Goal: Information Seeking & Learning: Learn about a topic

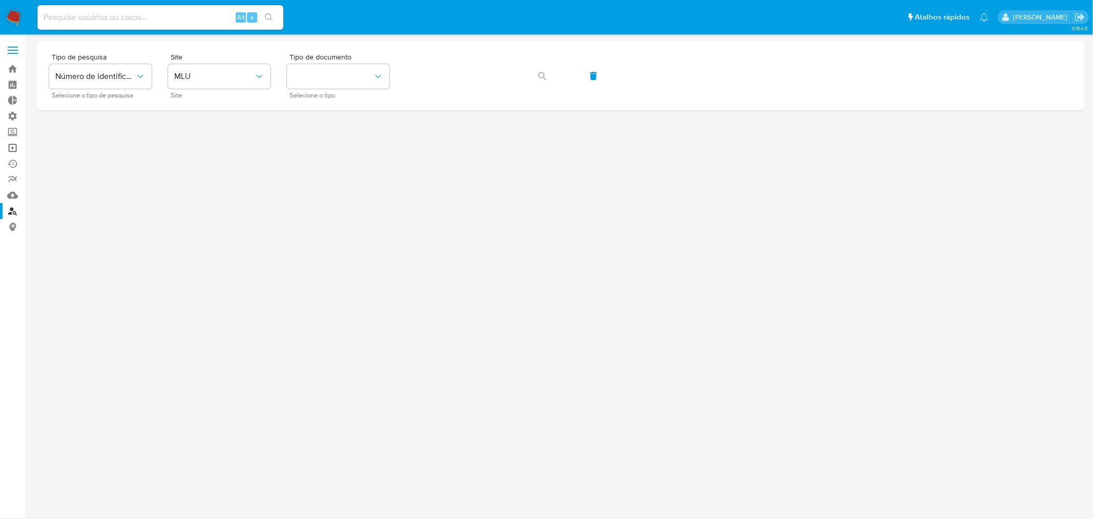
click at [16, 144] on link "Operações em massa" at bounding box center [61, 148] width 122 height 16
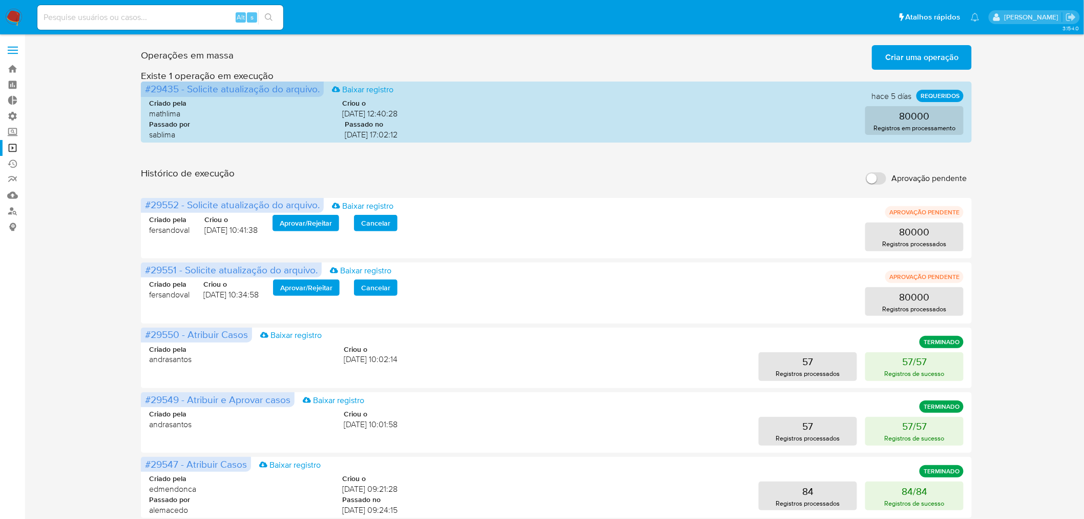
click at [876, 179] on input "Aprovação pendente" at bounding box center [876, 178] width 20 height 12
checkbox input "true"
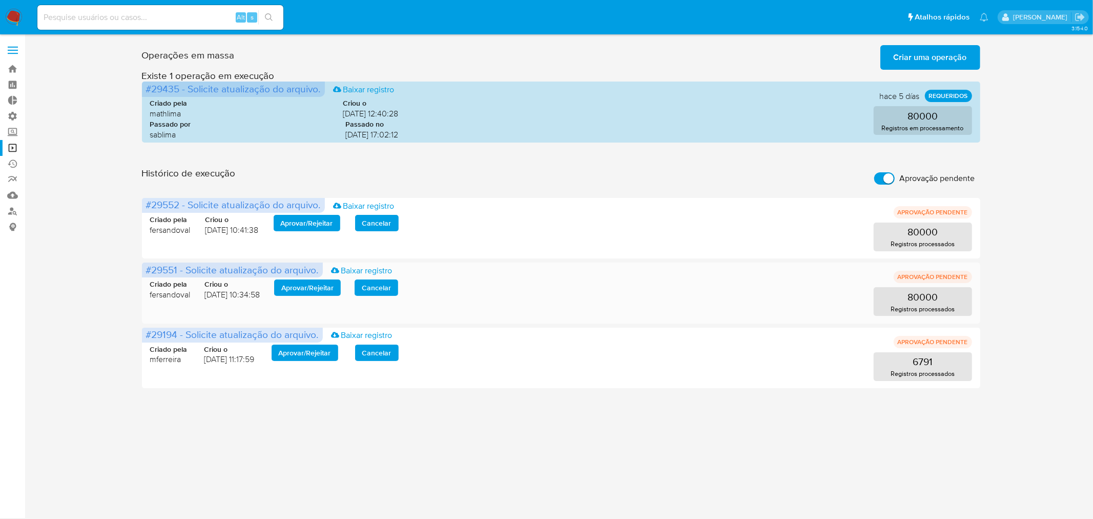
click at [301, 285] on span "Aprovar / Rejeitar" at bounding box center [307, 287] width 52 height 14
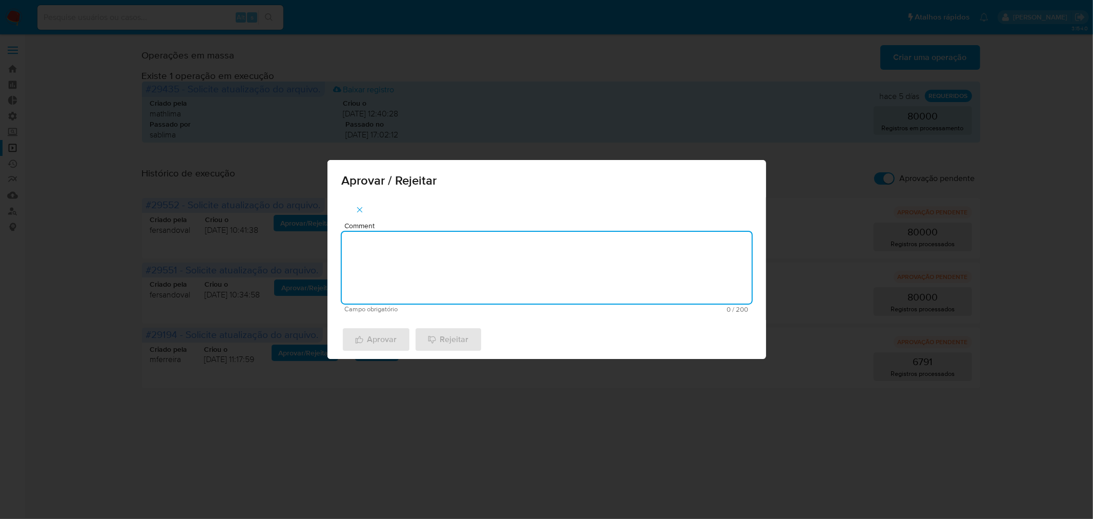
click at [438, 257] on textarea "Comment" at bounding box center [547, 268] width 410 height 72
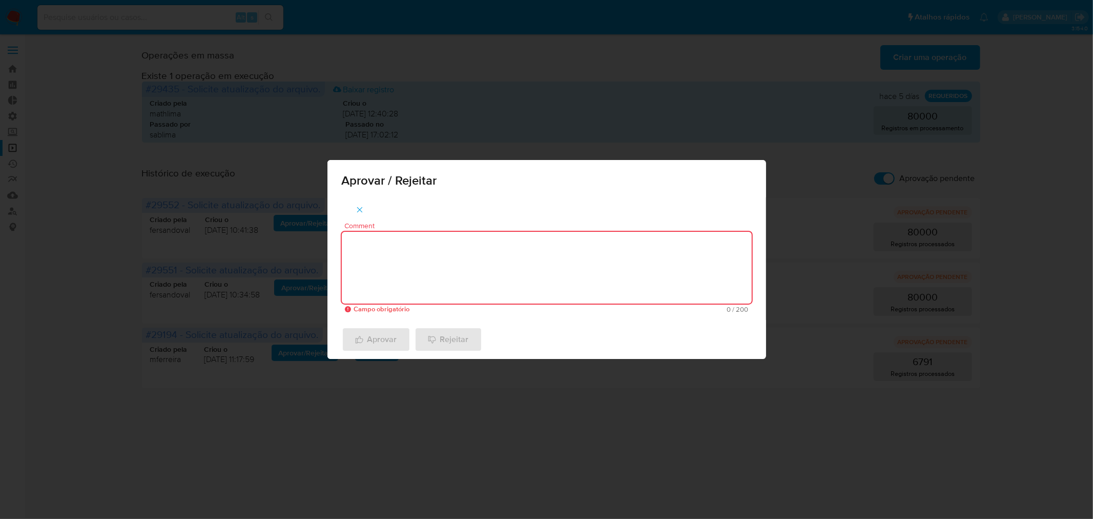
click at [383, 261] on textarea "Comment" at bounding box center [547, 268] width 410 height 72
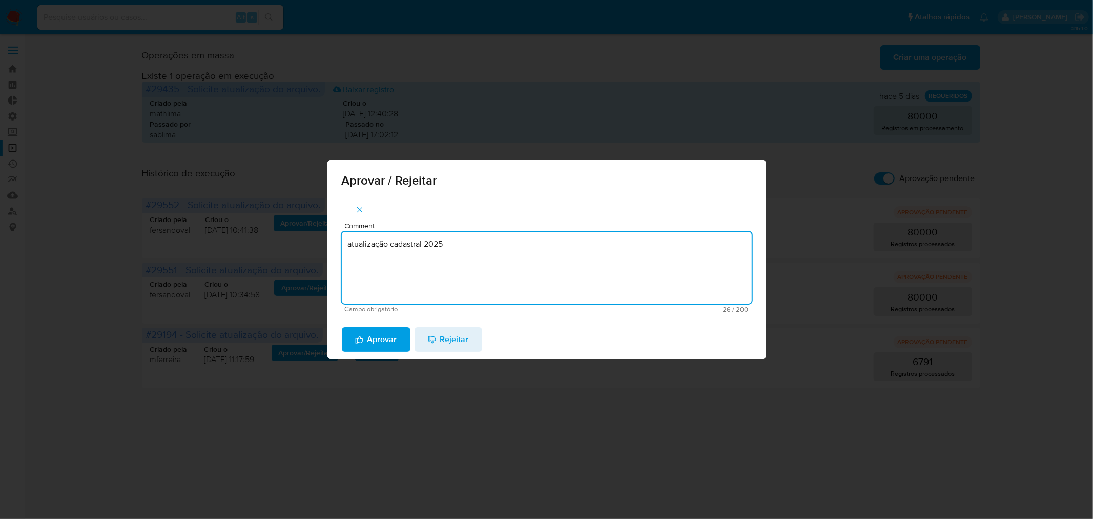
click at [454, 246] on textarea "atualização cadastral 2025" at bounding box center [547, 268] width 410 height 72
type textarea "atualização cadastral 2025"
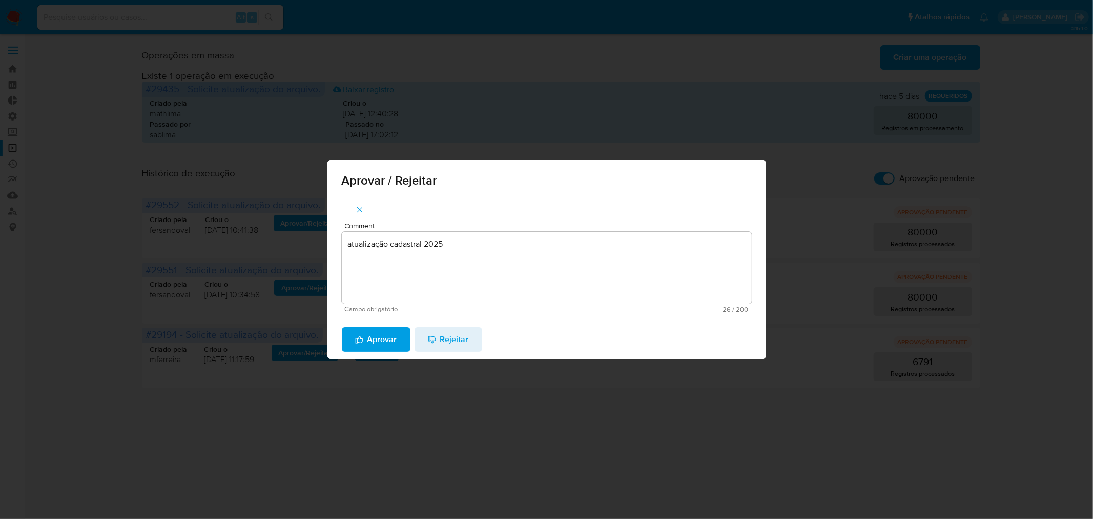
click at [377, 337] on span "Aprovar" at bounding box center [376, 339] width 42 height 23
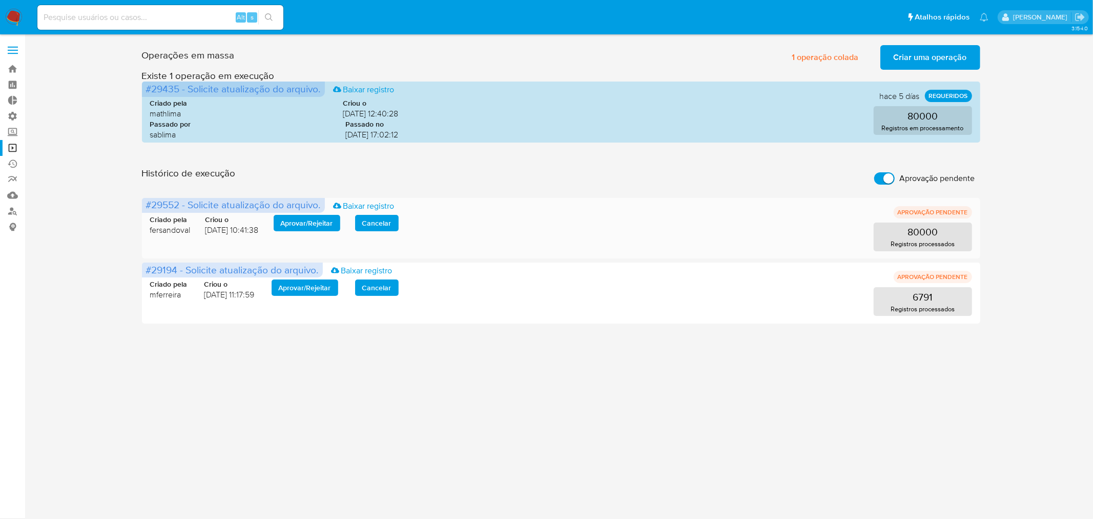
click at [326, 223] on span "Aprovar / Rejeitar" at bounding box center [307, 223] width 52 height 14
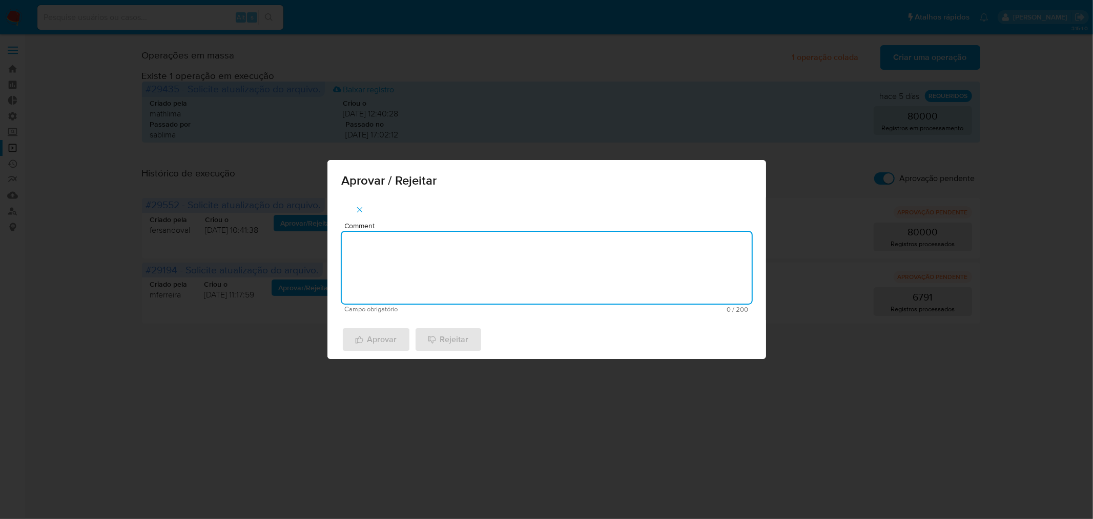
click at [377, 252] on textarea "Comment" at bounding box center [547, 268] width 410 height 72
paste textarea "atualização cadastral 2025"
type textarea "atualização cadastral 2025"
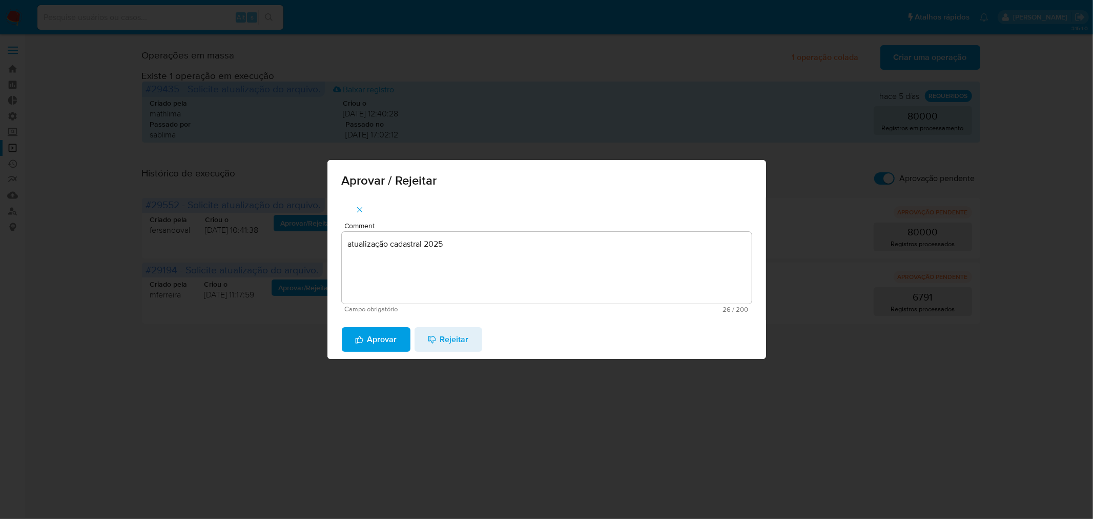
click at [367, 339] on span "Aprovar" at bounding box center [376, 339] width 42 height 23
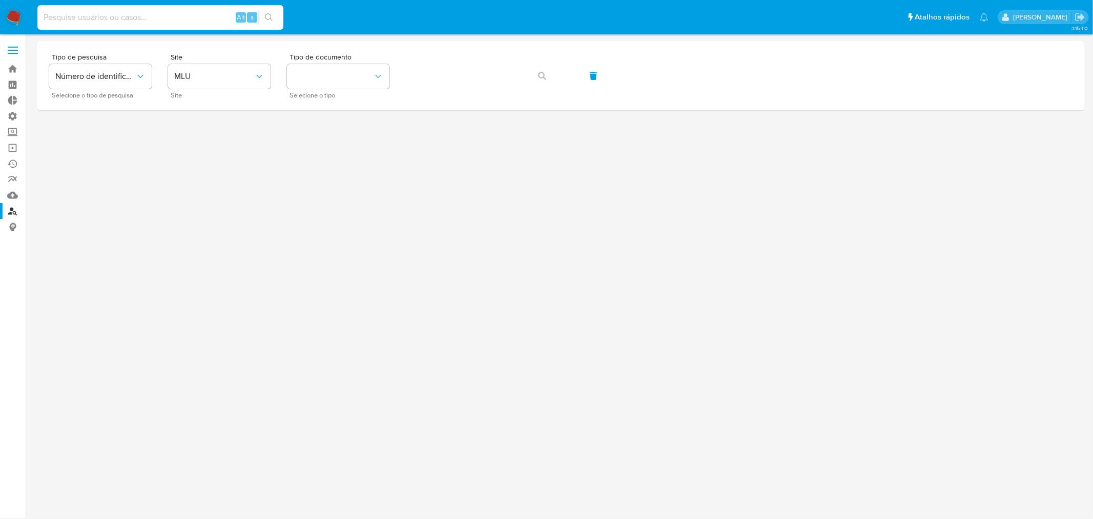
click at [110, 12] on input at bounding box center [160, 17] width 246 height 13
paste input "378676971"
type input "378676971"
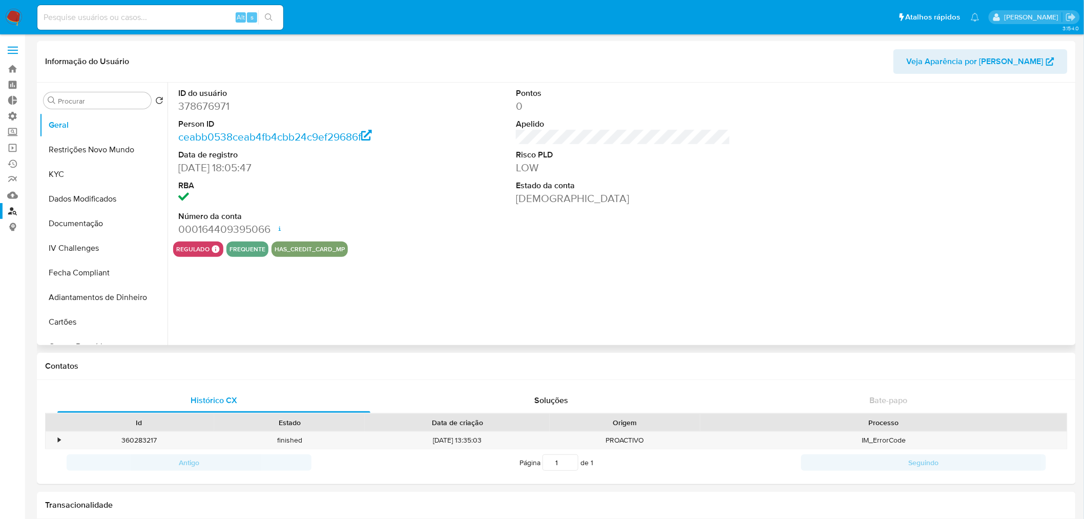
select select "10"
click at [82, 149] on button "Restrições Novo Mundo" at bounding box center [99, 149] width 120 height 25
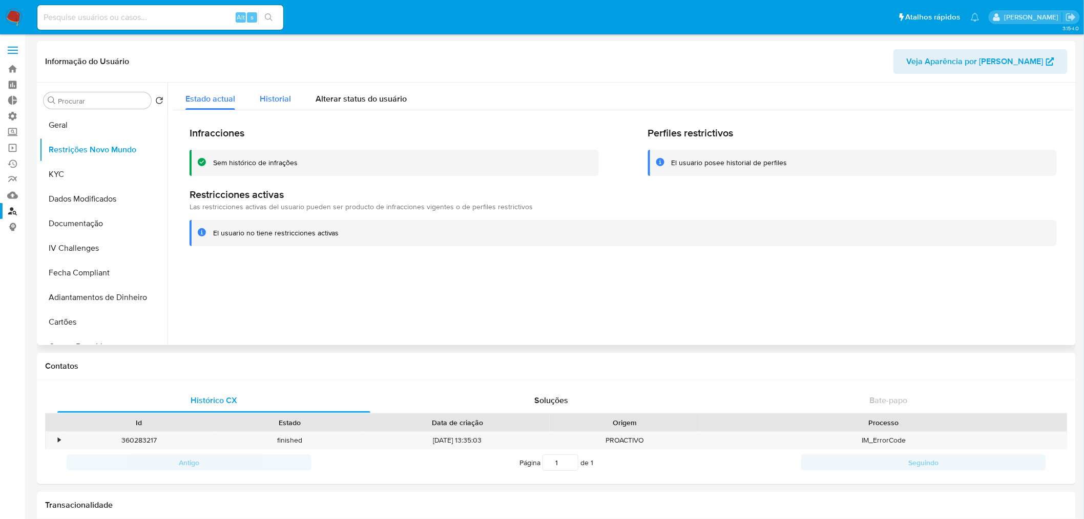
click at [272, 93] on span "Historial" at bounding box center [275, 99] width 31 height 12
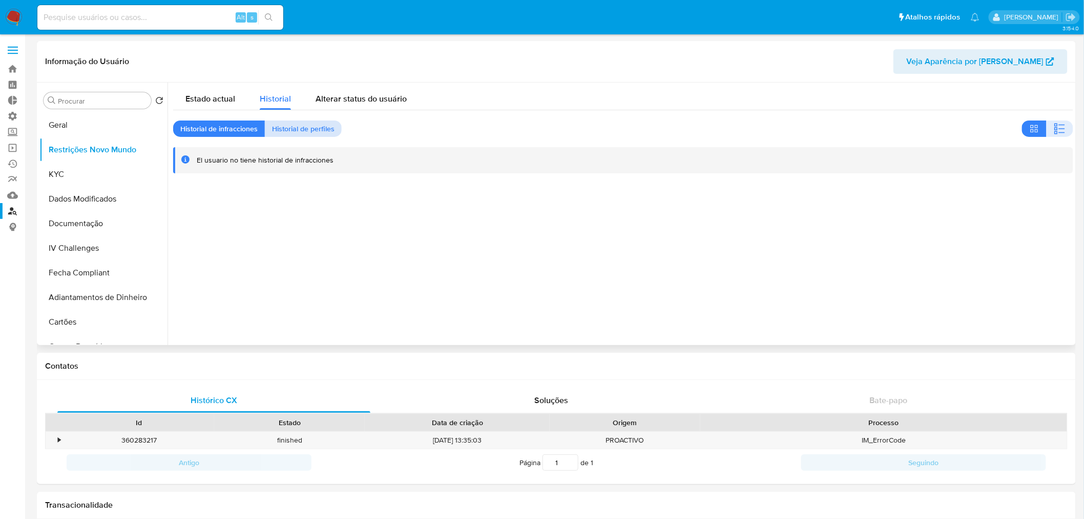
click at [297, 125] on span "Historial de perfiles" at bounding box center [303, 128] width 63 height 14
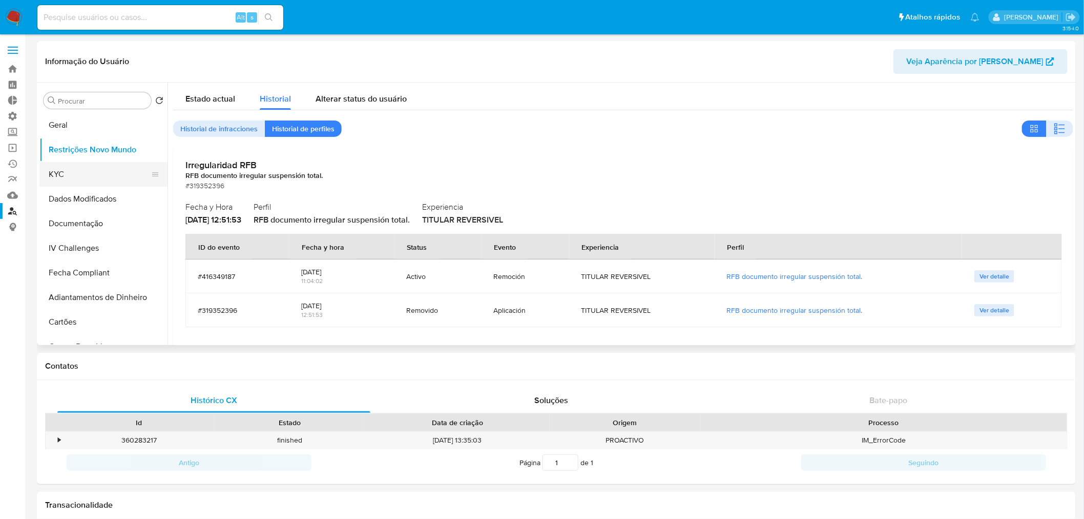
click at [72, 170] on button "KYC" at bounding box center [99, 174] width 120 height 25
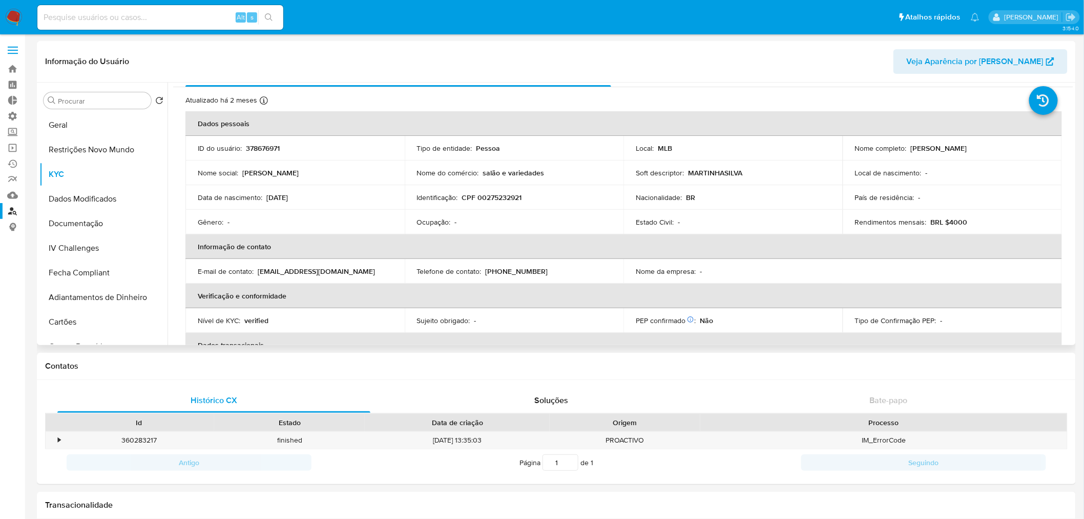
scroll to position [21, 0]
click at [96, 218] on button "Documentação" at bounding box center [99, 223] width 120 height 25
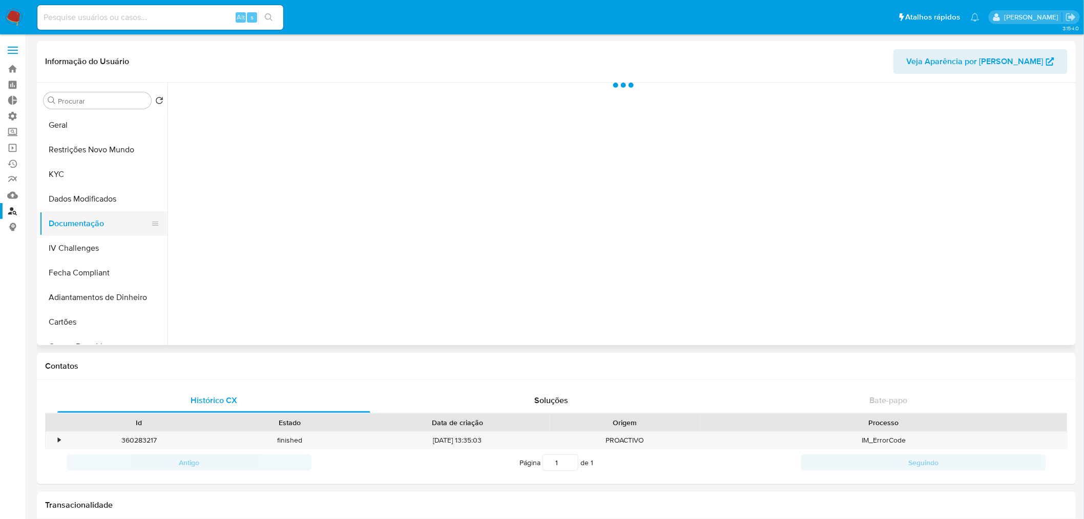
scroll to position [0, 0]
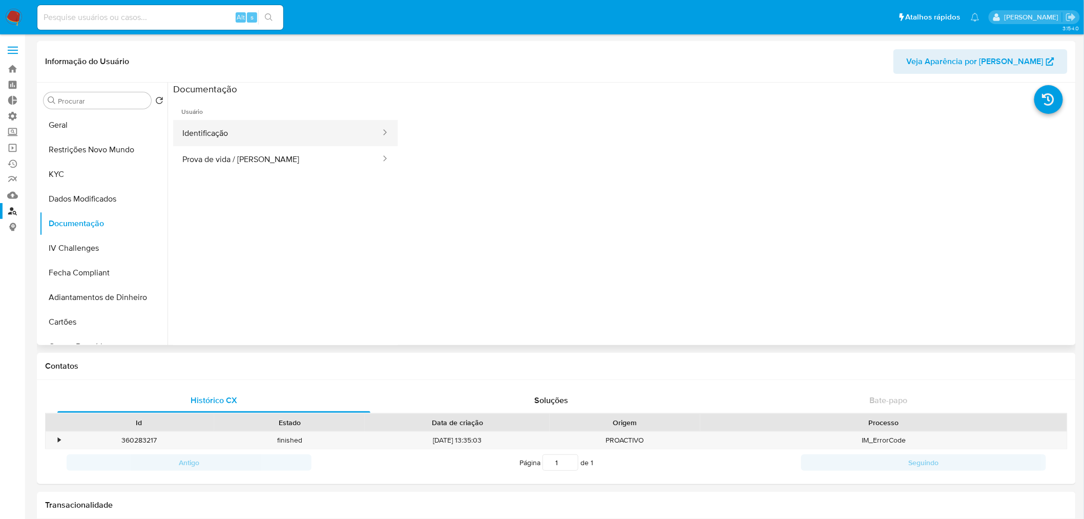
click at [285, 139] on button "Identificação" at bounding box center [277, 133] width 209 height 26
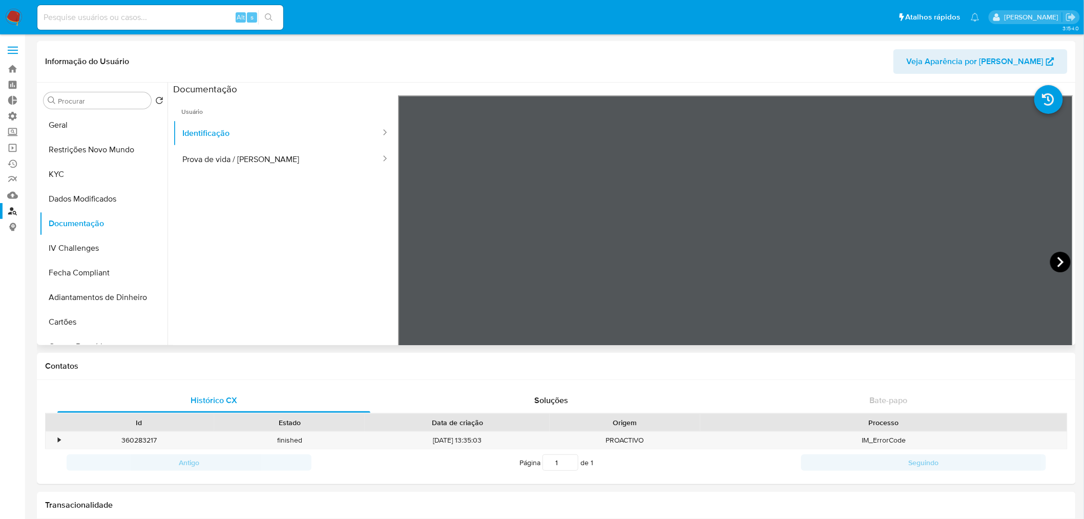
click at [1060, 259] on icon at bounding box center [1060, 262] width 20 height 20
click at [75, 169] on button "KYC" at bounding box center [99, 174] width 120 height 25
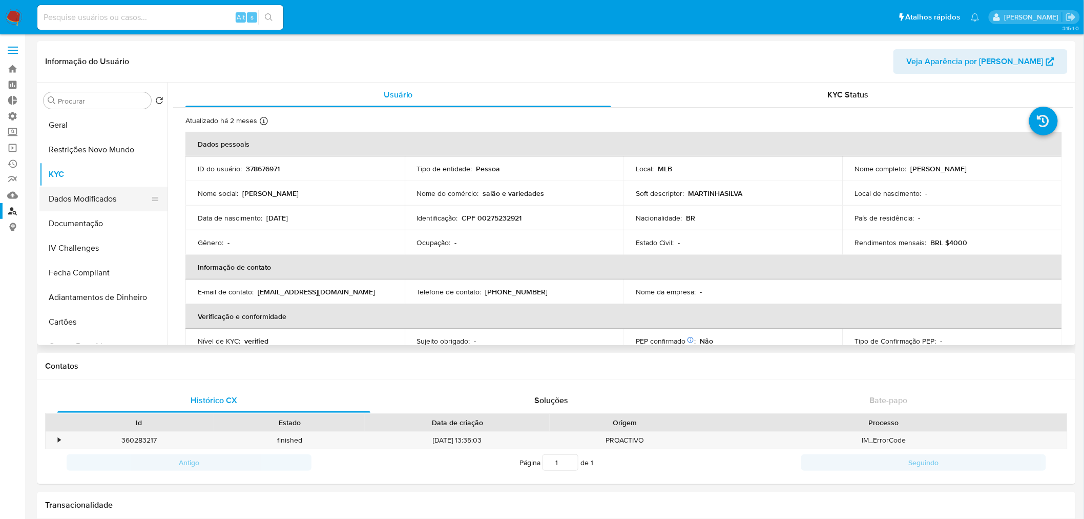
click at [95, 202] on button "Dados Modificados" at bounding box center [99, 199] width 120 height 25
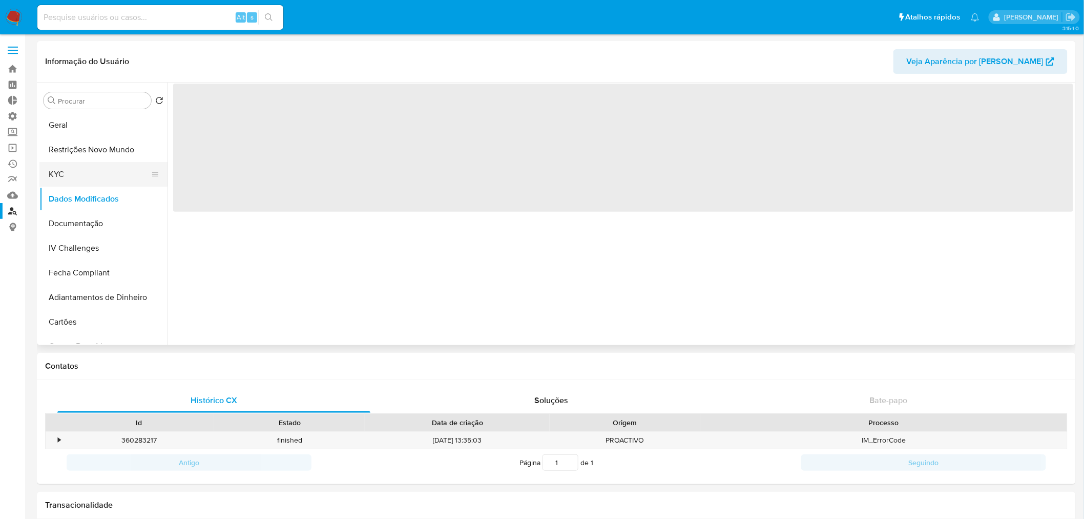
click at [77, 180] on button "KYC" at bounding box center [99, 174] width 120 height 25
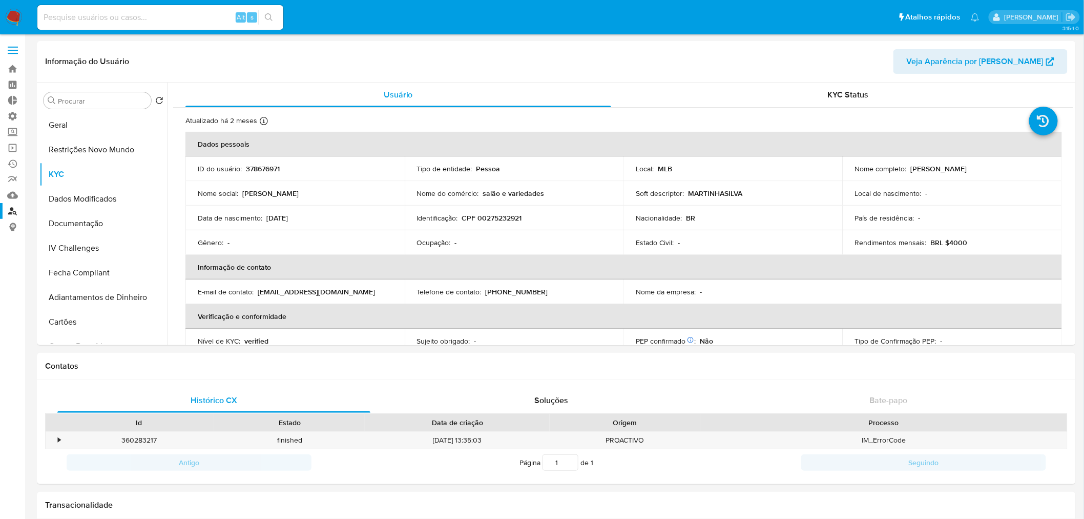
click at [485, 219] on p "CPF 00275232921" at bounding box center [492, 217] width 60 height 9
copy p "00275232921"
click at [90, 252] on button "IV Challenges" at bounding box center [99, 248] width 120 height 25
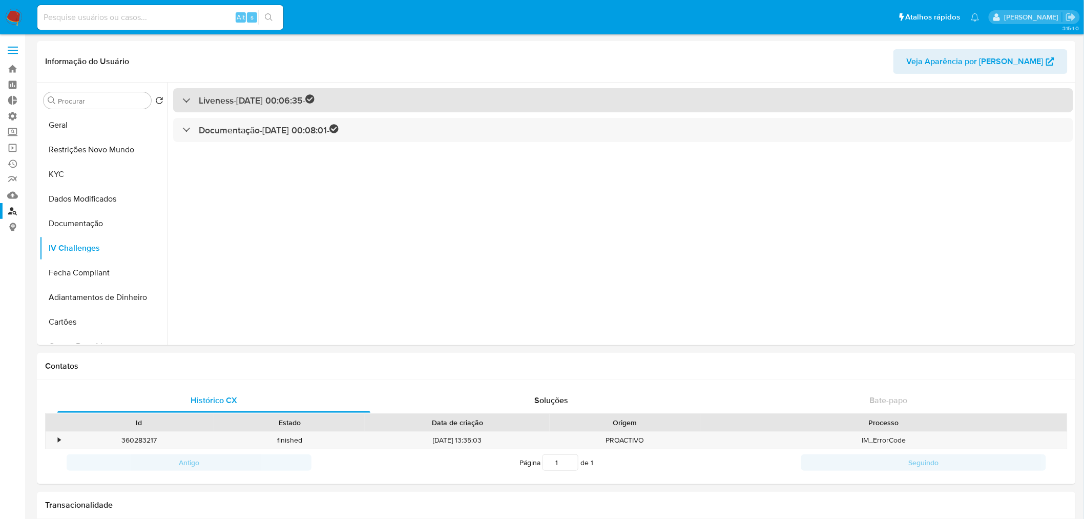
click at [182, 96] on div "Liveness - [DATE] 00:06:35 -" at bounding box center [248, 100] width 132 height 12
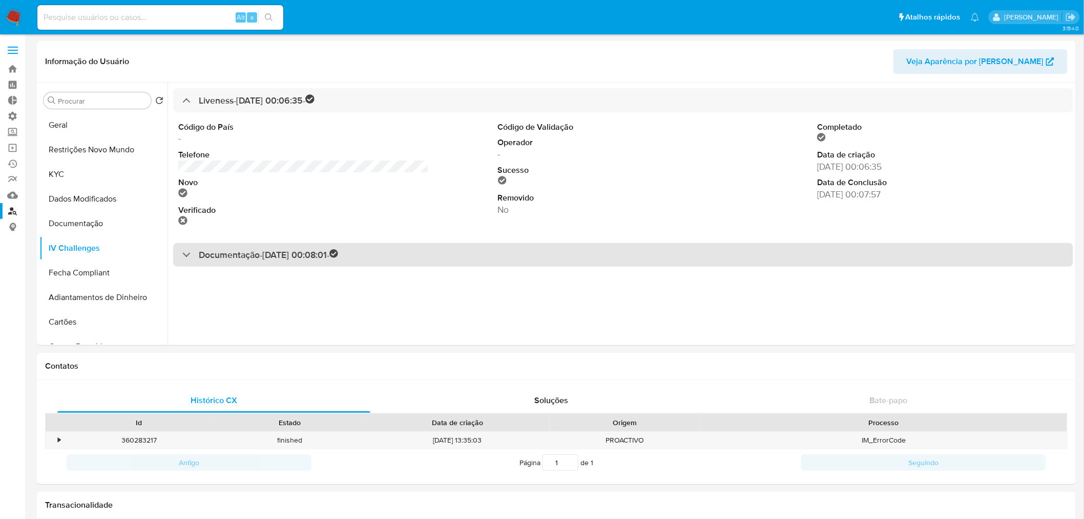
click at [182, 254] on div at bounding box center [182, 254] width 0 height 0
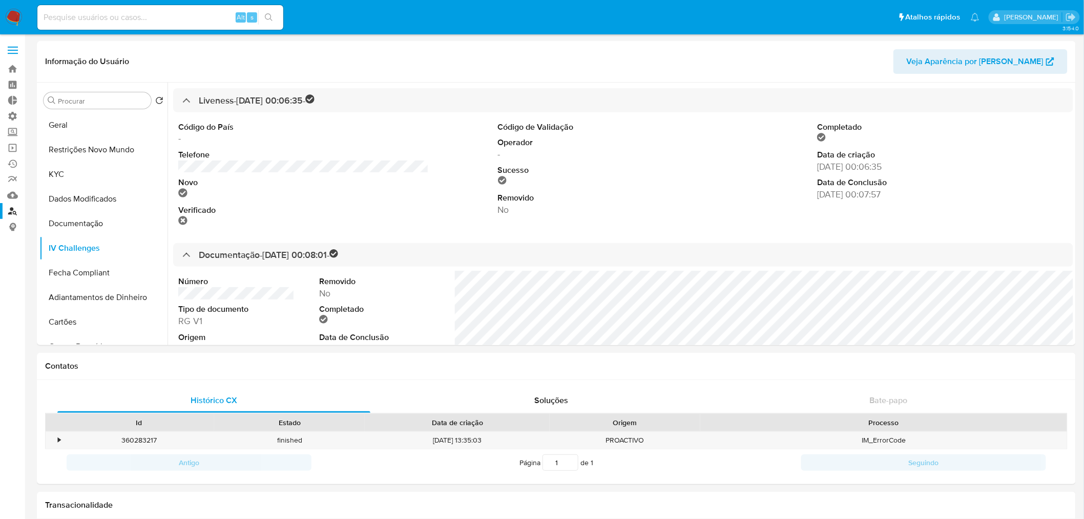
scroll to position [57, 0]
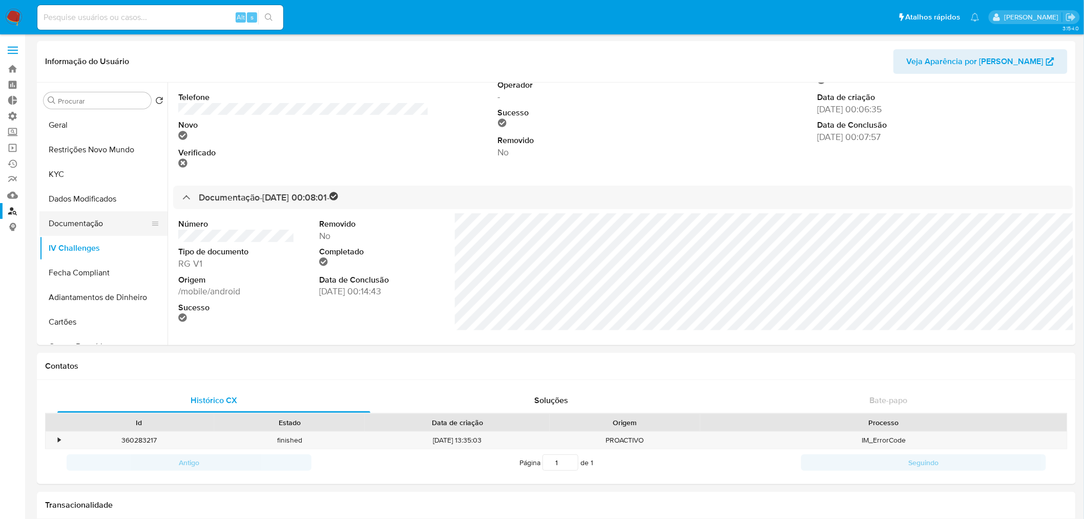
click at [80, 219] on button "Documentação" at bounding box center [99, 223] width 120 height 25
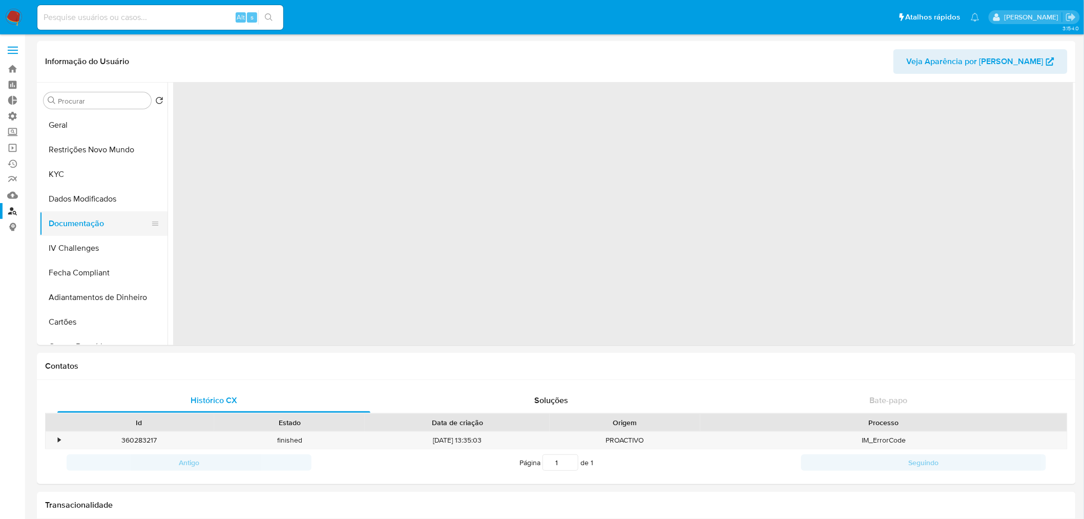
scroll to position [0, 0]
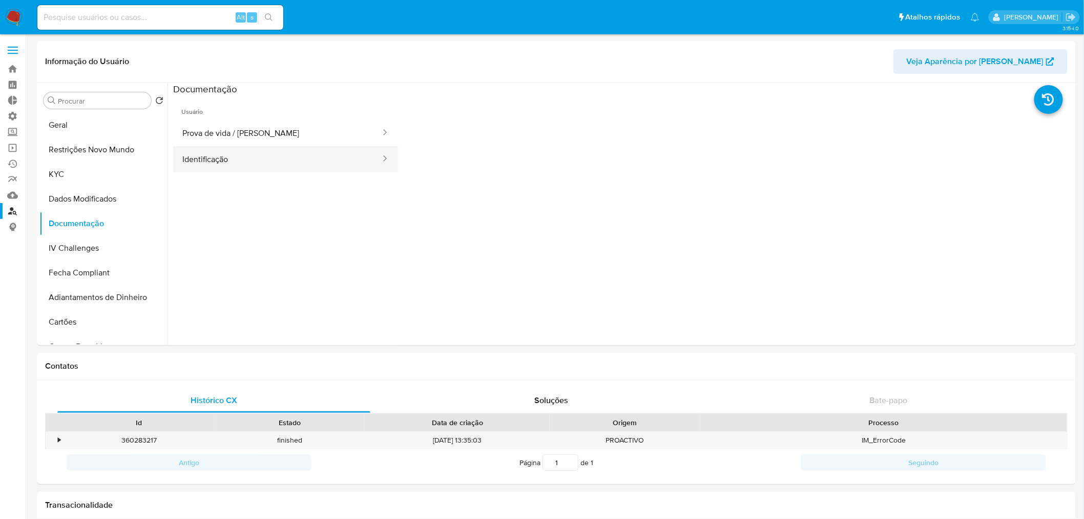
click at [316, 170] on button "Identificação" at bounding box center [277, 159] width 209 height 26
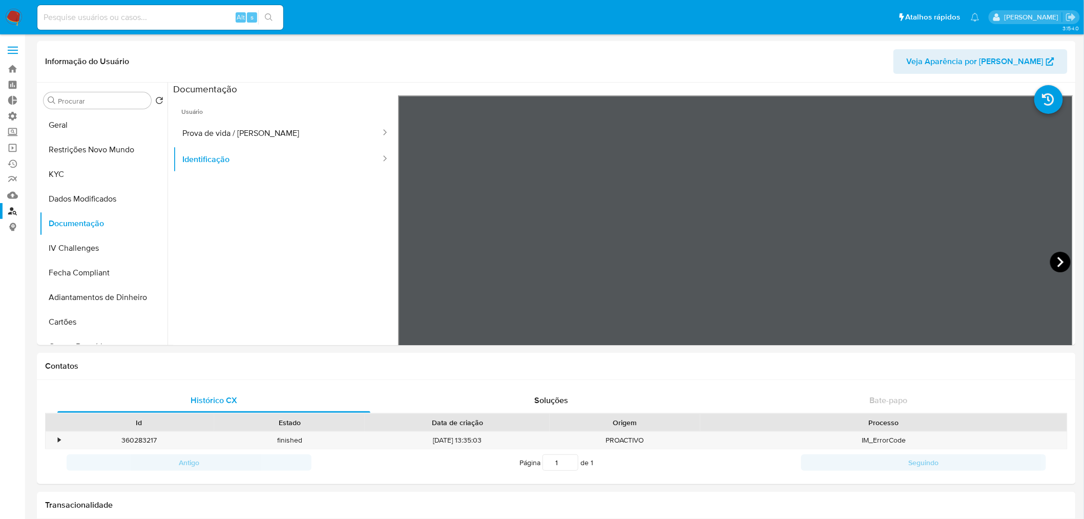
click at [1050, 258] on icon at bounding box center [1060, 262] width 20 height 20
click at [268, 142] on button "Prova de vida / [PERSON_NAME]" at bounding box center [277, 133] width 209 height 26
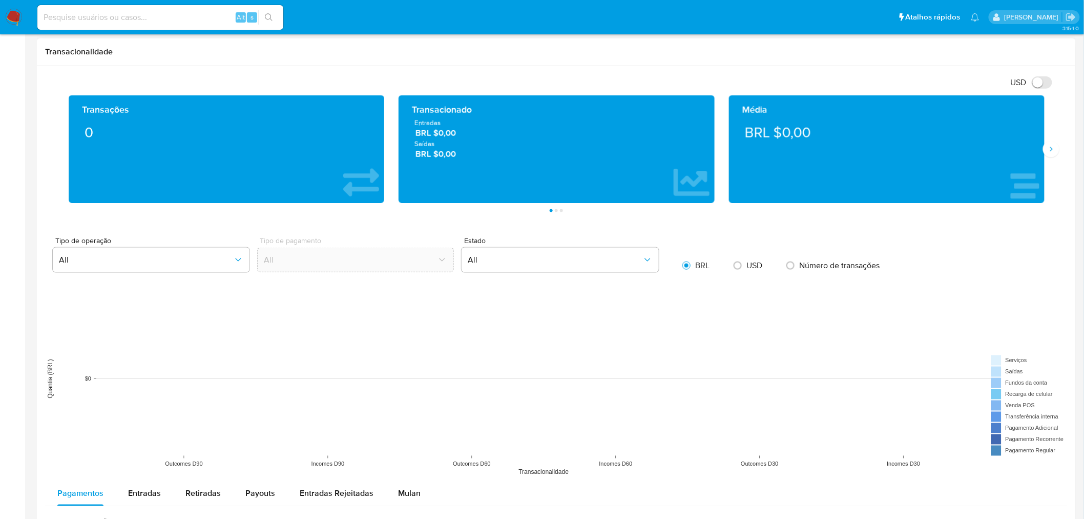
scroll to position [452, 0]
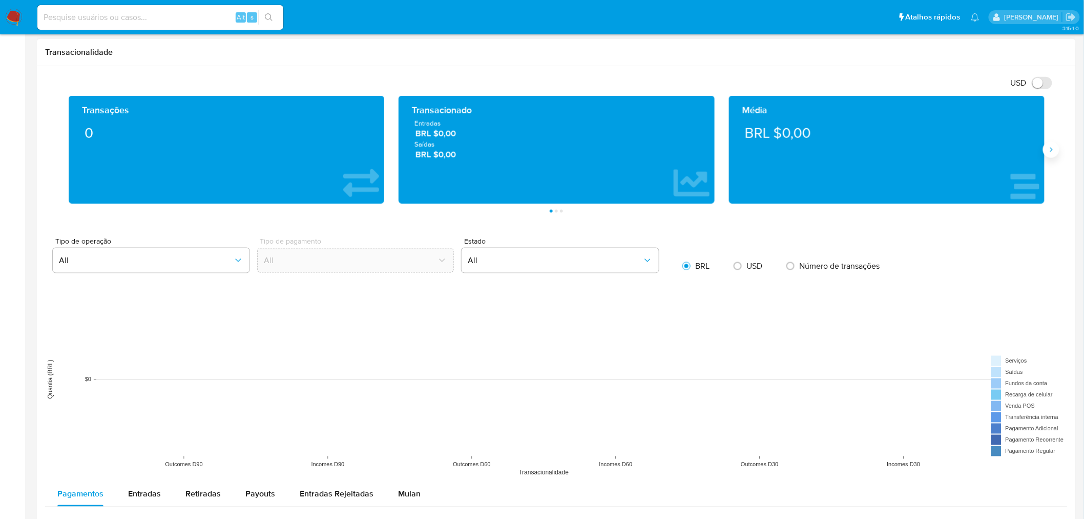
click at [1049, 157] on button "Siguiente" at bounding box center [1051, 149] width 16 height 16
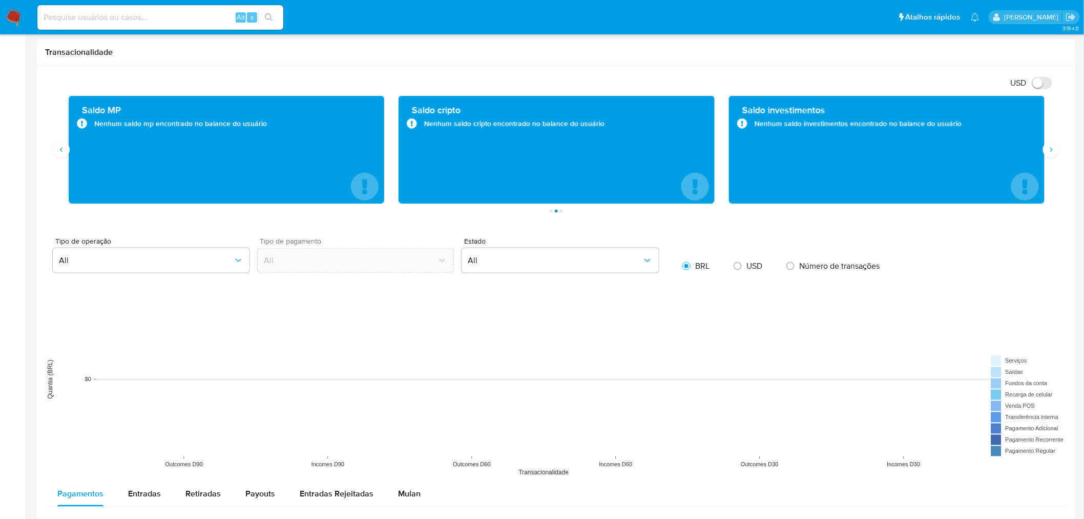
scroll to position [0, 0]
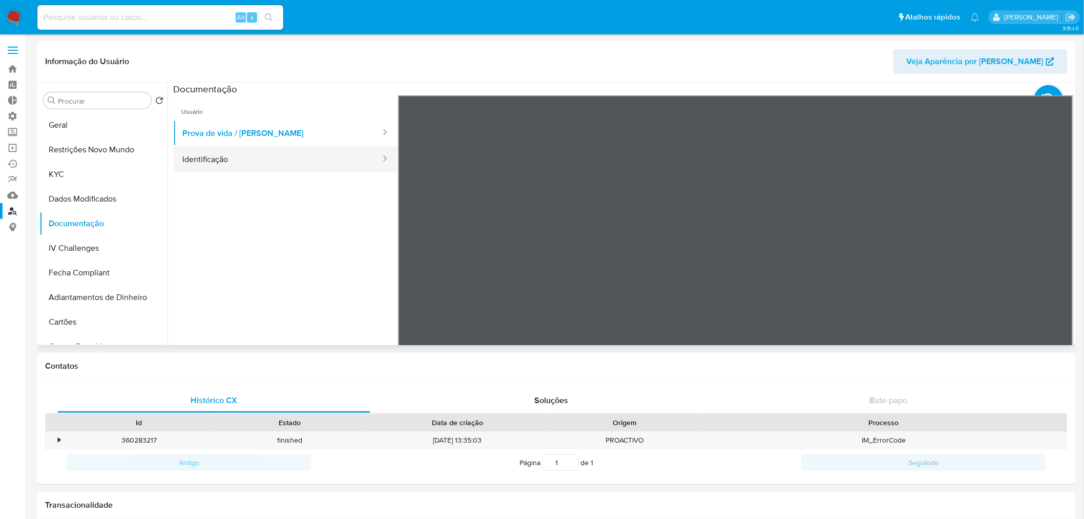
click at [283, 152] on button "Identificação" at bounding box center [277, 159] width 209 height 26
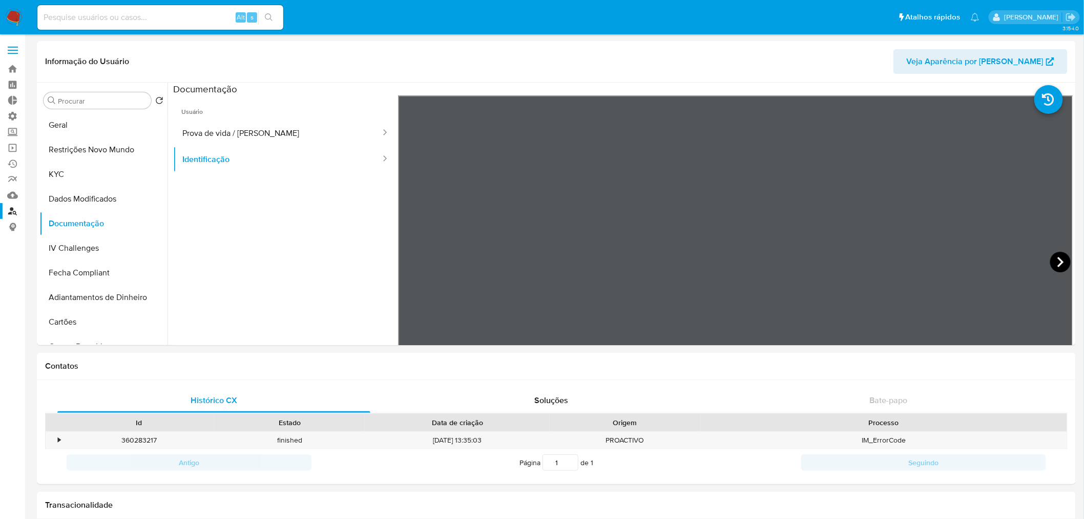
click at [1057, 265] on icon at bounding box center [1060, 262] width 20 height 20
click at [90, 122] on button "Geral" at bounding box center [99, 125] width 120 height 25
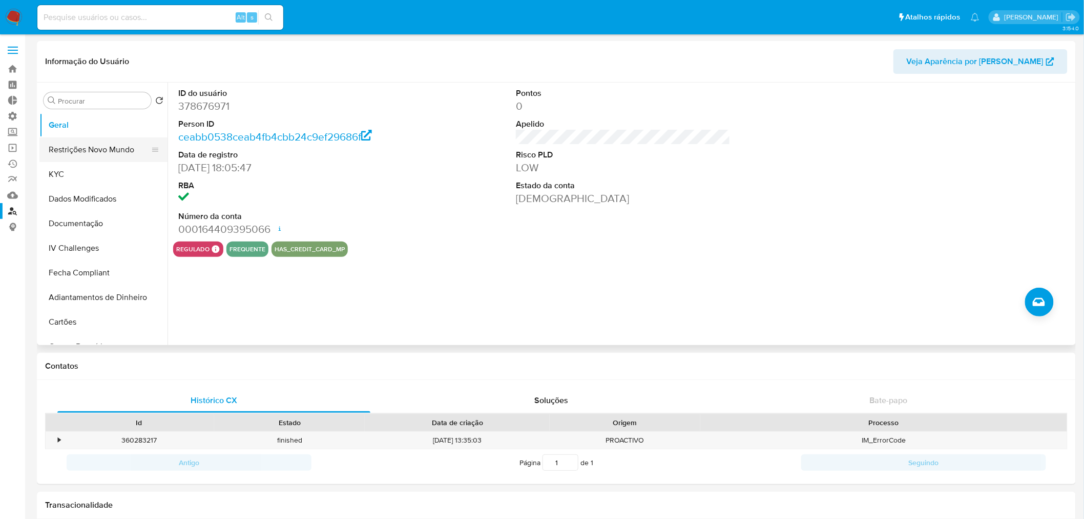
click at [79, 156] on button "Restrições Novo Mundo" at bounding box center [99, 149] width 120 height 25
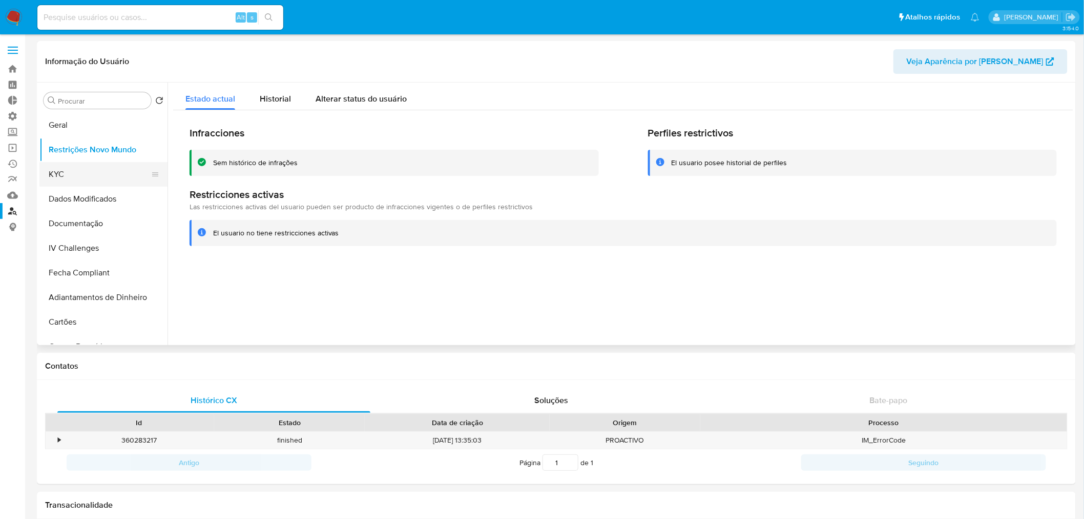
click at [111, 176] on button "KYC" at bounding box center [99, 174] width 120 height 25
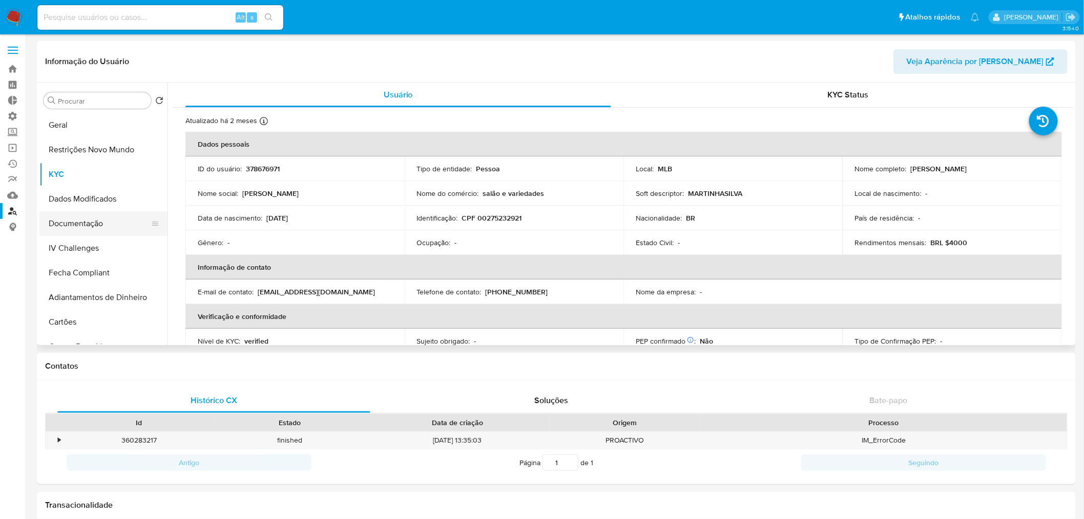
click at [99, 223] on button "Documentação" at bounding box center [99, 223] width 120 height 25
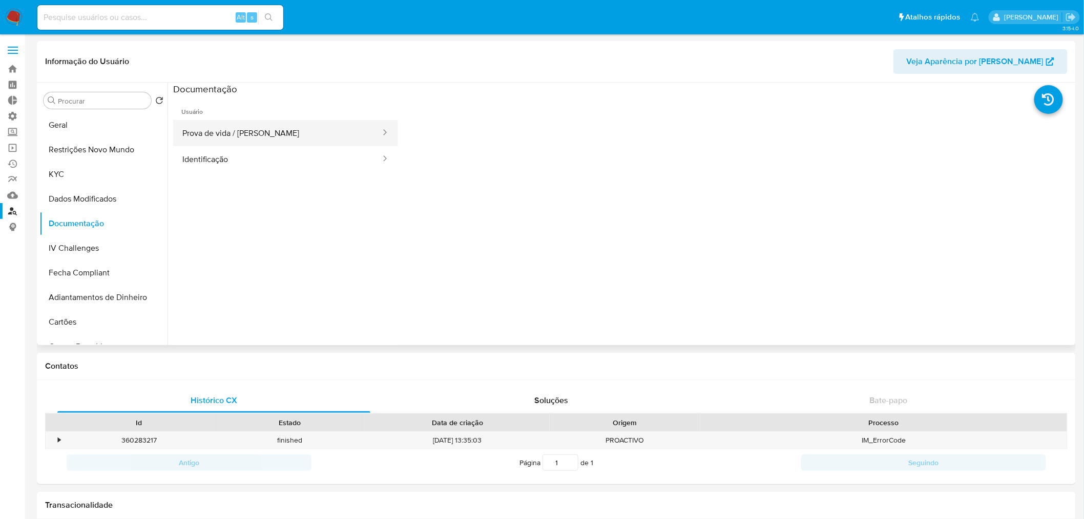
click at [356, 144] on button "Prova de vida / [PERSON_NAME]" at bounding box center [277, 133] width 209 height 26
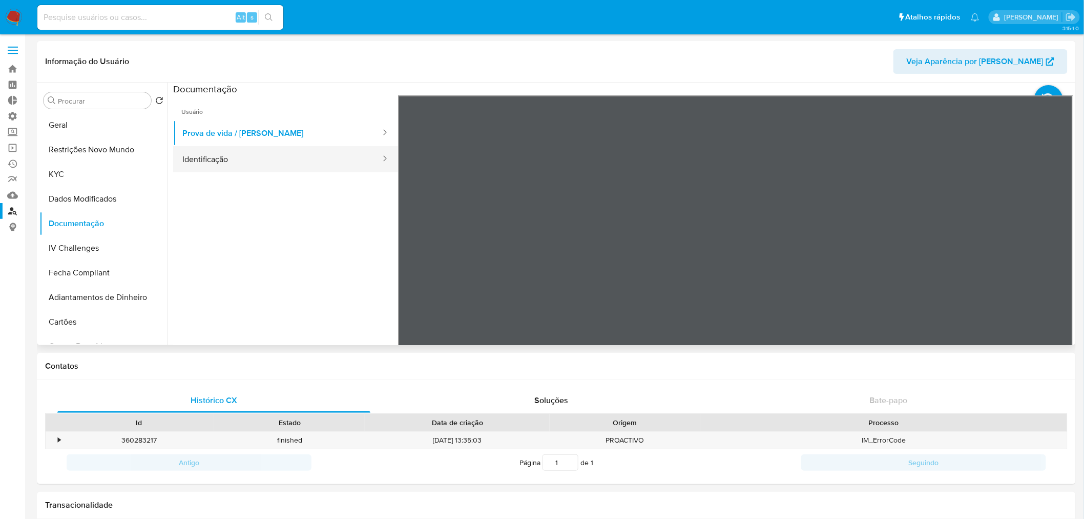
click at [341, 154] on button "Identificação" at bounding box center [277, 159] width 209 height 26
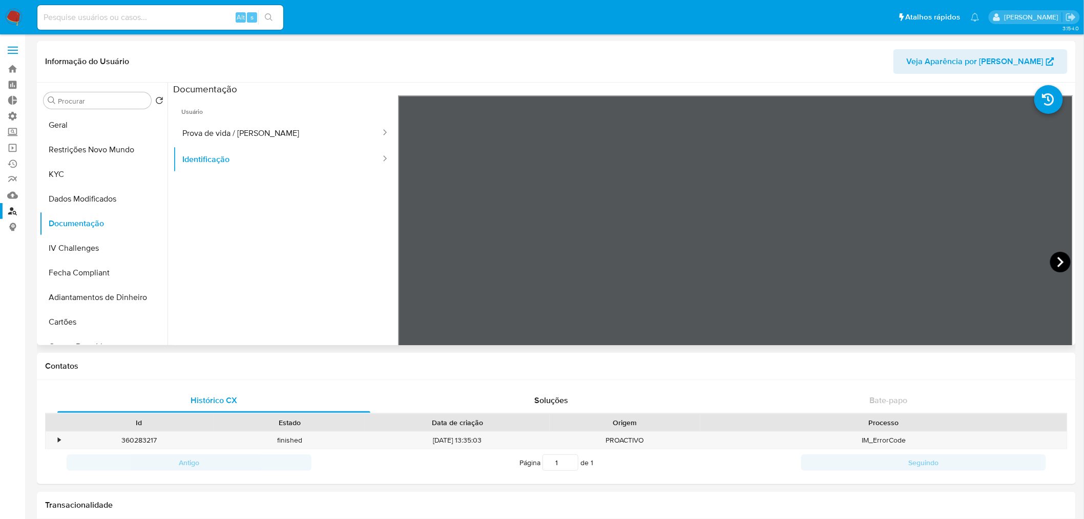
click at [1059, 258] on icon at bounding box center [1060, 262] width 20 height 20
click at [70, 175] on button "KYC" at bounding box center [99, 174] width 120 height 25
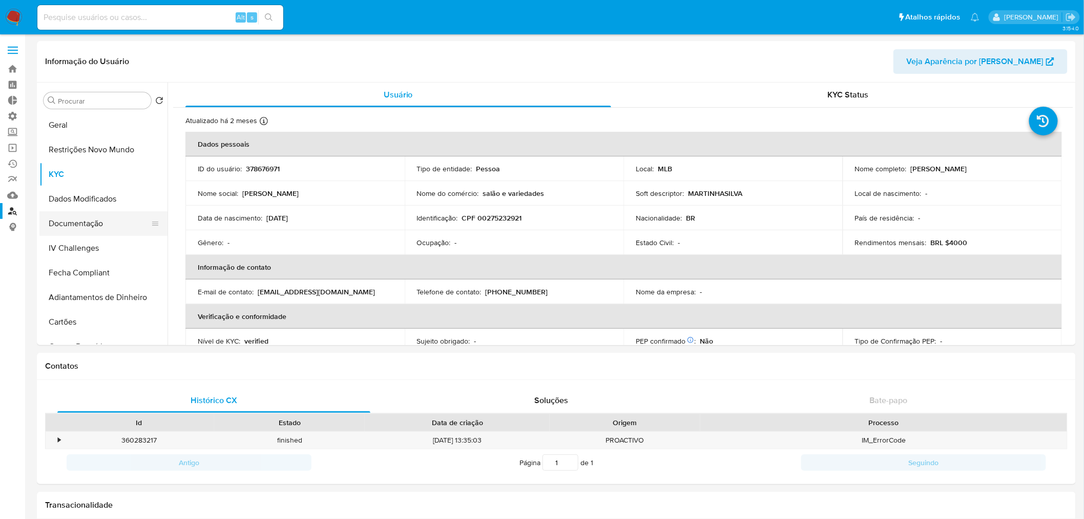
click at [105, 217] on button "Documentação" at bounding box center [99, 223] width 120 height 25
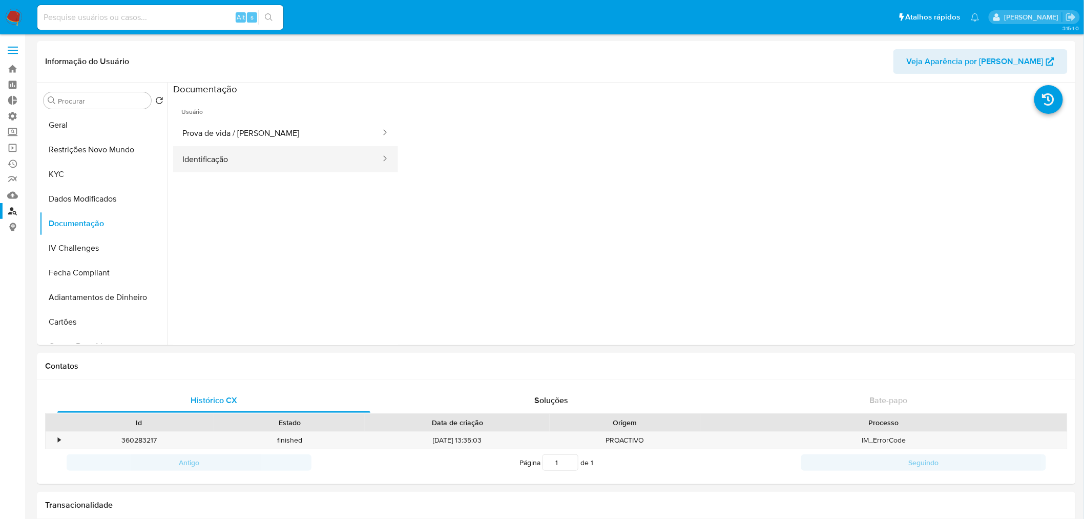
click at [251, 157] on button "Identificação" at bounding box center [277, 159] width 209 height 26
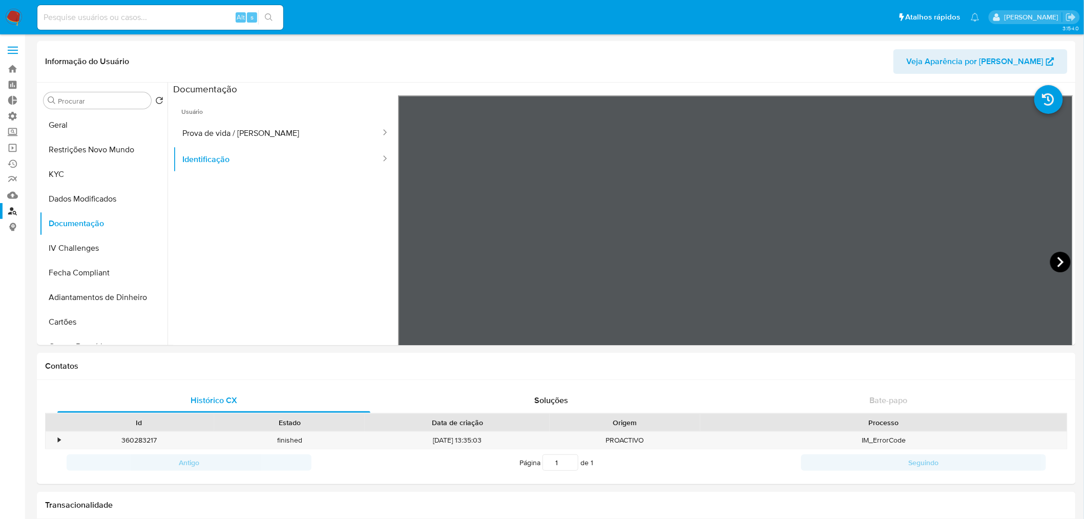
click at [1058, 262] on icon at bounding box center [1061, 262] width 6 height 10
